Goal: Navigation & Orientation: Find specific page/section

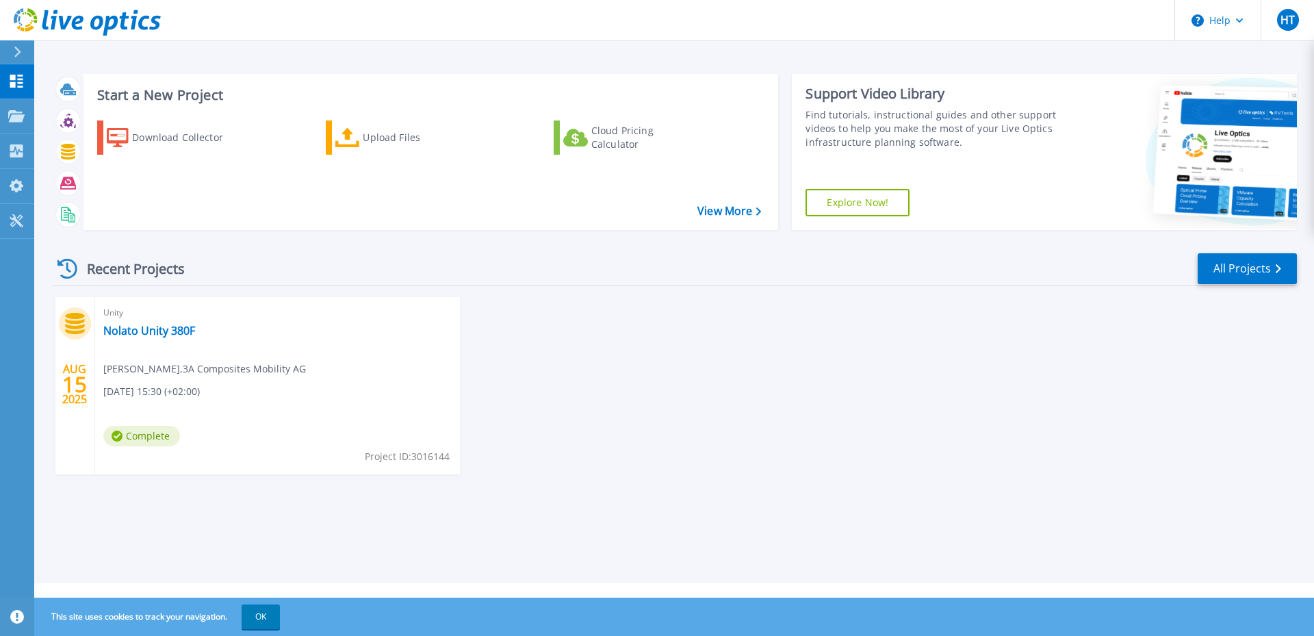
drag, startPoint x: 146, startPoint y: 430, endPoint x: 158, endPoint y: 383, distance: 48.8
click at [145, 430] on span "Complete" at bounding box center [141, 436] width 77 height 21
click at [575, 339] on div "AUG 15 2025 Unity Nolato Unity 380F Hanspeter Thoma , 3A Composites Mobility AG…" at bounding box center [669, 399] width 1255 height 205
click at [189, 371] on span "Hanspeter Thoma , 3A Composites Mobility AG" at bounding box center [204, 368] width 203 height 15
click at [153, 334] on link "Nolato Unity 380F" at bounding box center [149, 331] width 92 height 14
